Goal: Find specific page/section: Find specific page/section

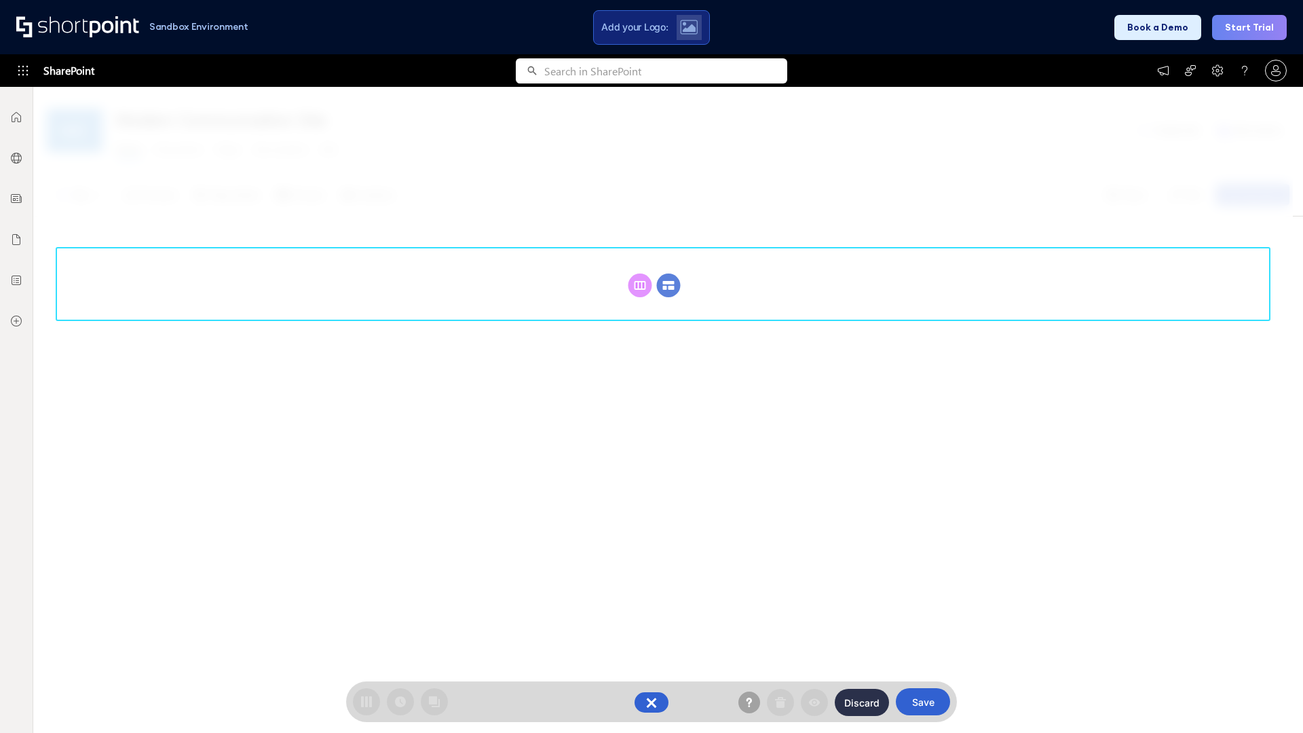
scroll to position [187, 0]
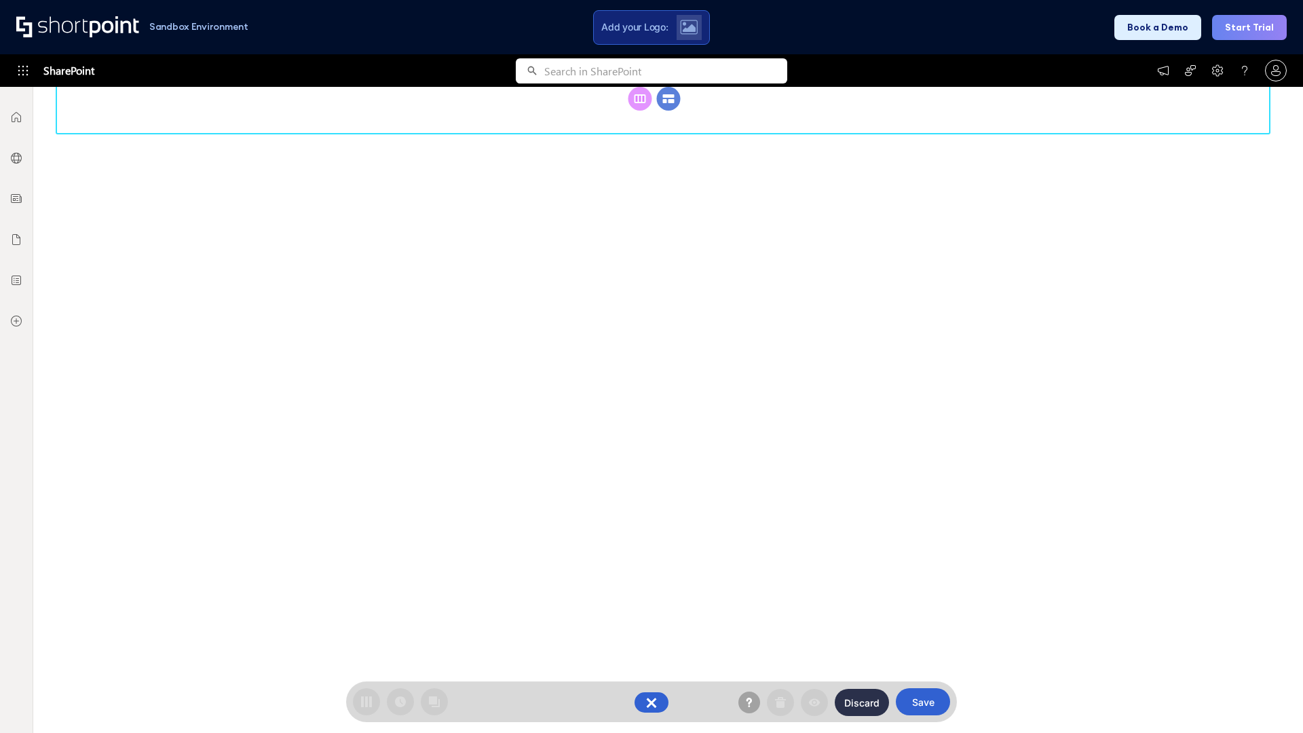
click at [669, 111] on circle at bounding box center [669, 99] width 24 height 24
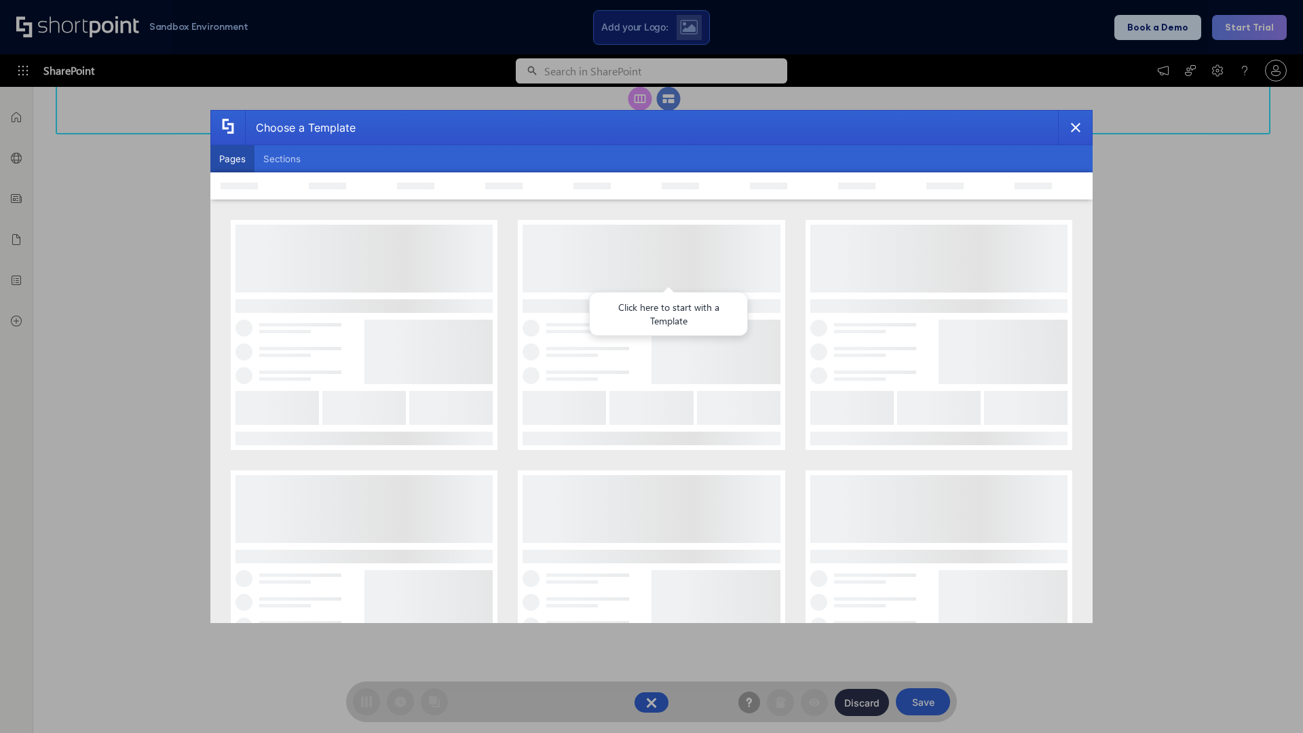
scroll to position [0, 0]
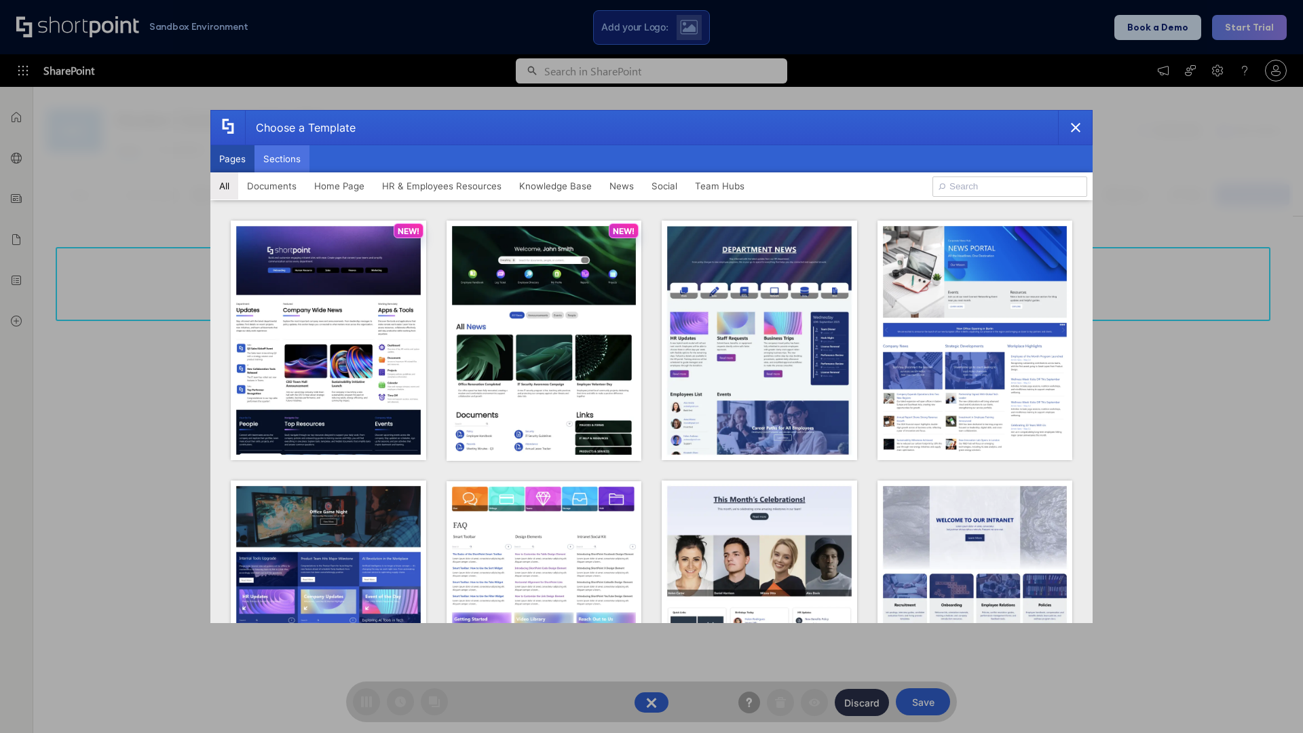
click at [282, 159] on button "Sections" at bounding box center [282, 158] width 55 height 27
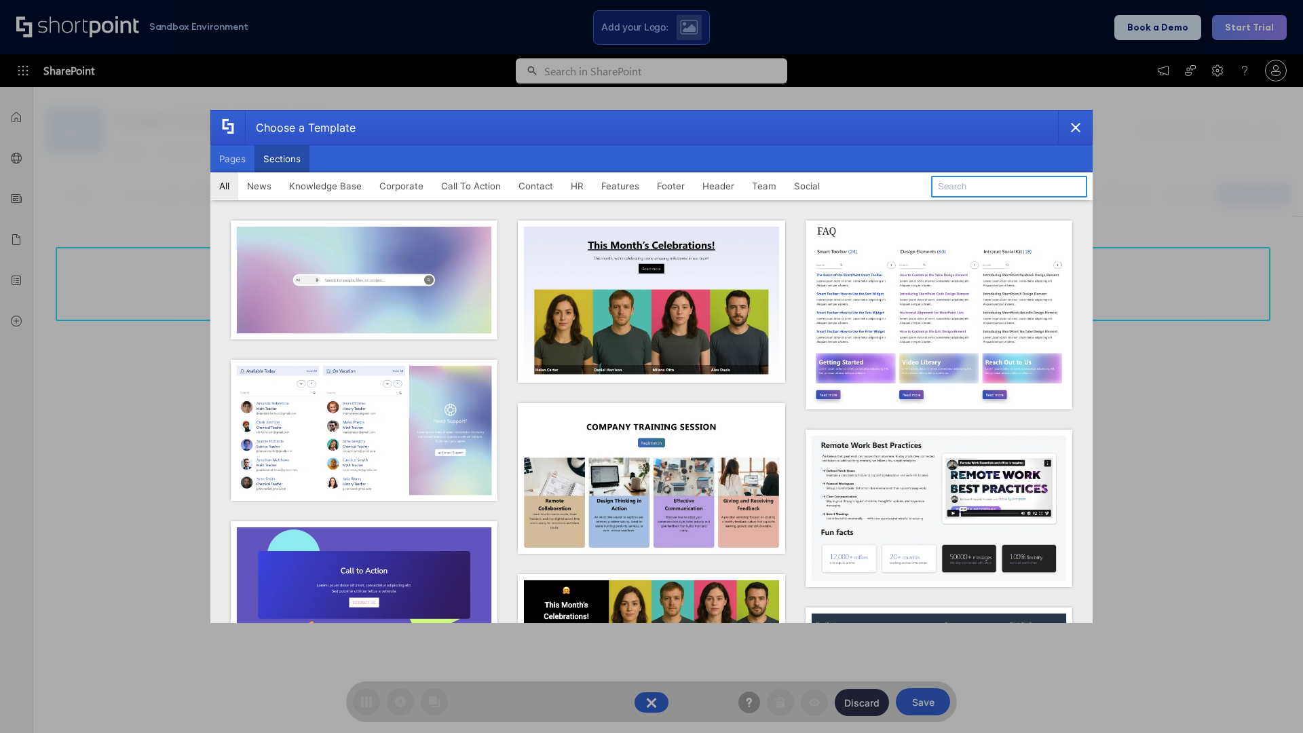
type input "CTA"
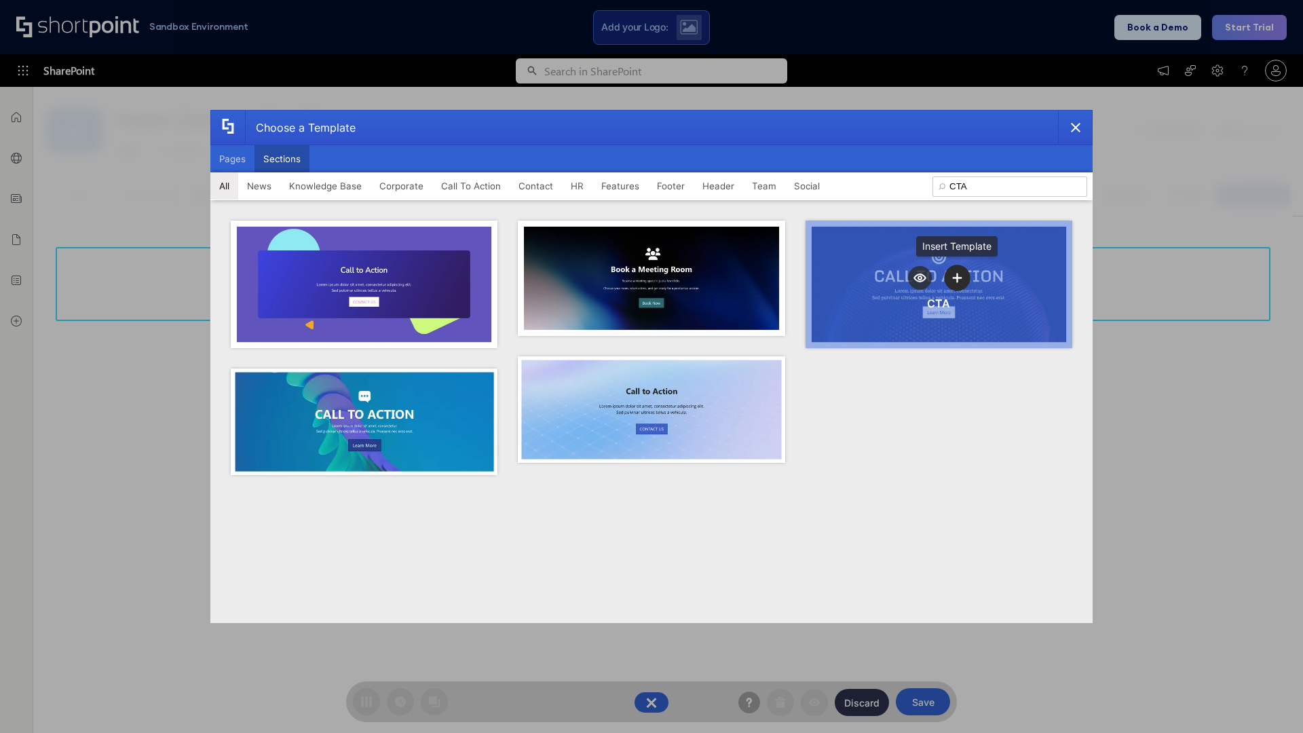
click at [957, 278] on icon "template selector" at bounding box center [958, 278] width 10 height 10
